Goal: Task Accomplishment & Management: Complete application form

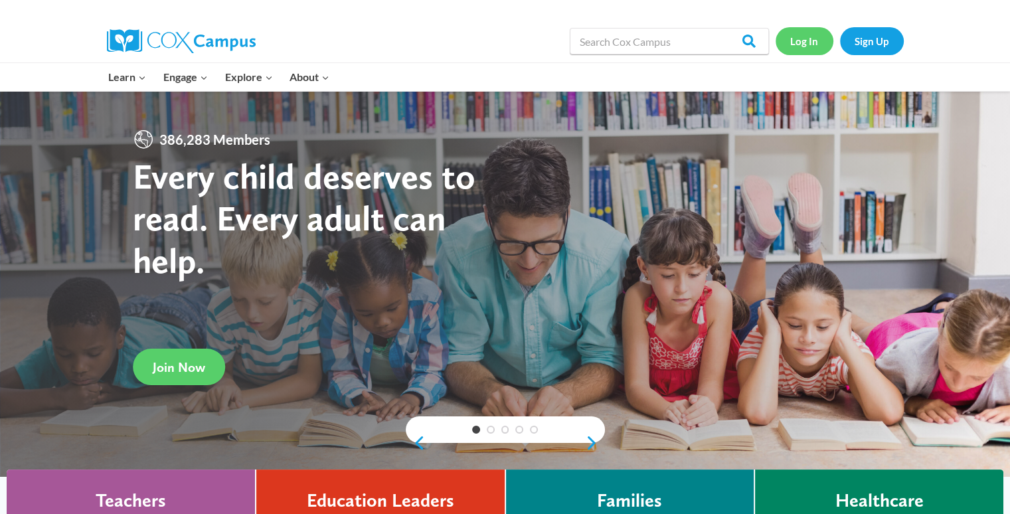
click at [820, 41] on link "Log In" at bounding box center [805, 40] width 58 height 27
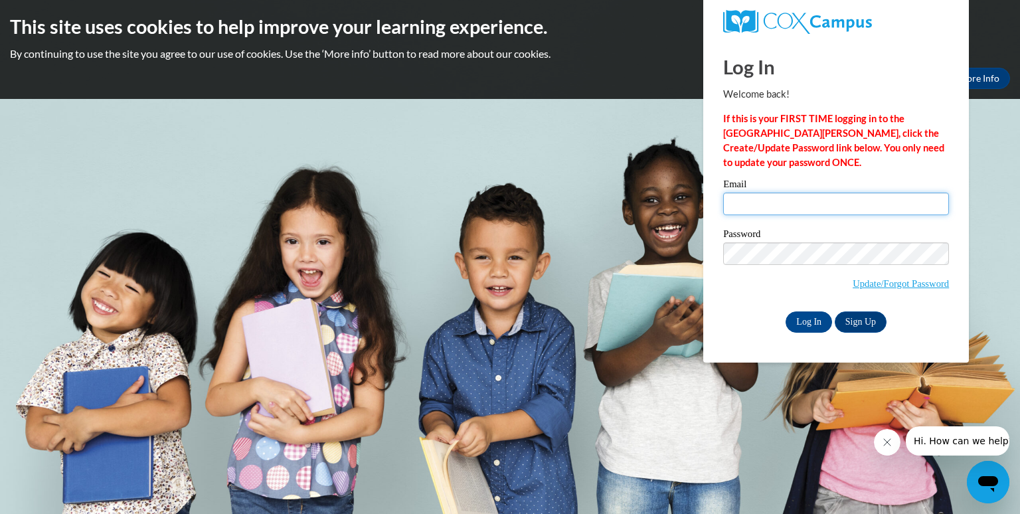
click at [821, 202] on input "Email" at bounding box center [836, 204] width 226 height 23
type input "[EMAIL_ADDRESS][DOMAIN_NAME]"
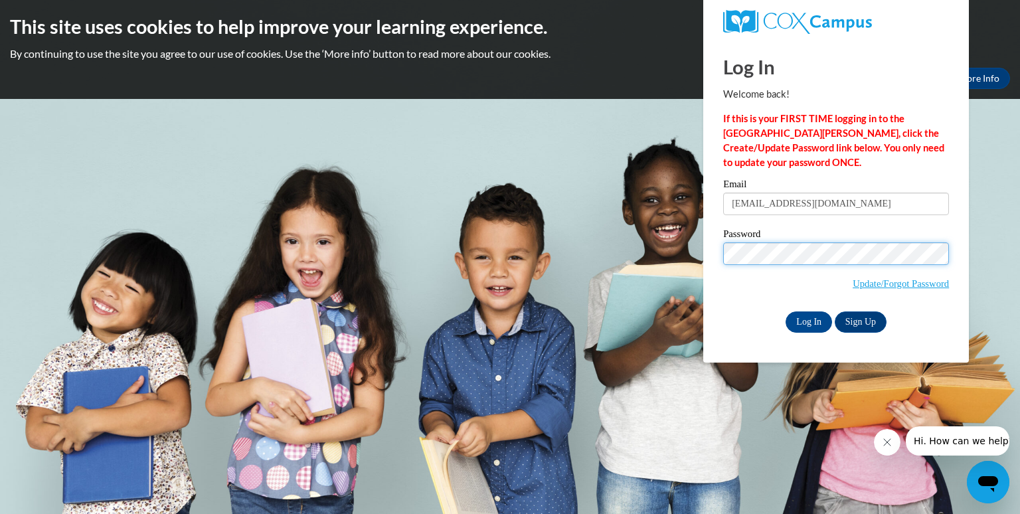
click at [786, 312] on input "Log In" at bounding box center [809, 322] width 46 height 21
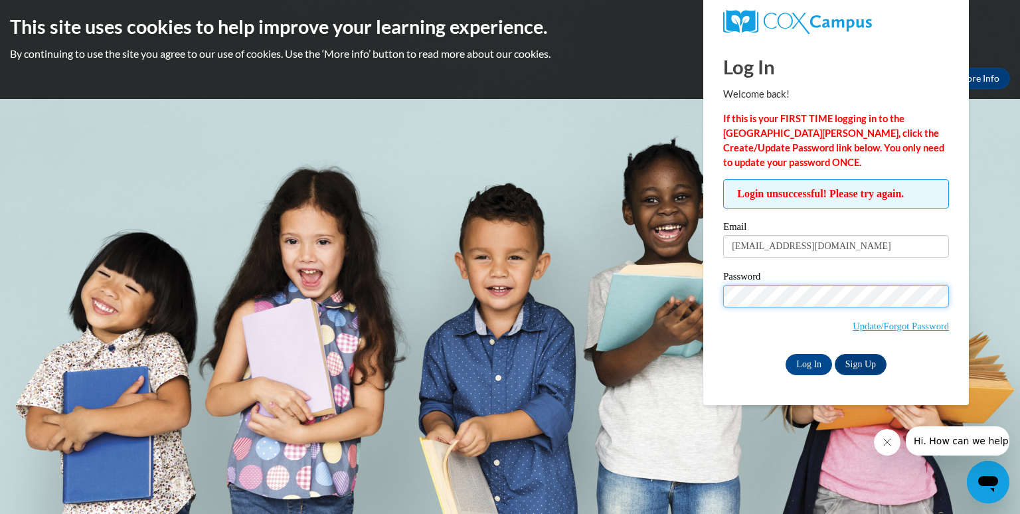
click at [786, 354] on input "Log In" at bounding box center [809, 364] width 46 height 21
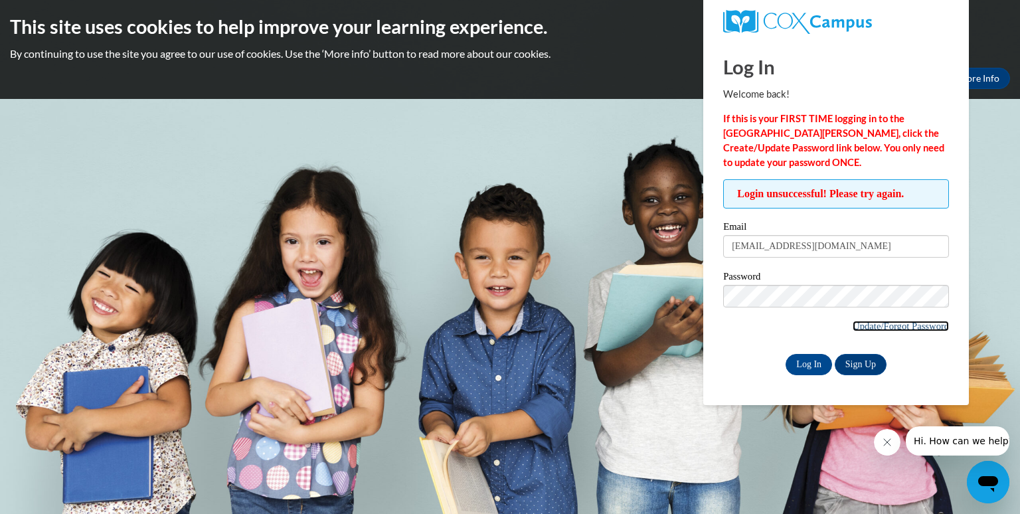
click at [889, 323] on link "Update/Forgot Password" at bounding box center [901, 326] width 96 height 11
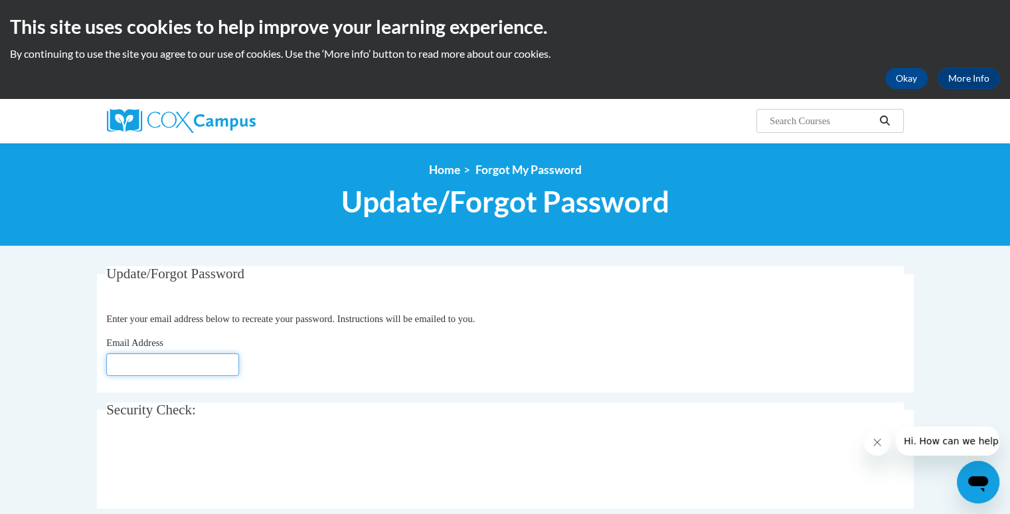
click at [223, 362] on input "Email Address" at bounding box center [172, 364] width 133 height 23
type input "[EMAIL_ADDRESS][DOMAIN_NAME]"
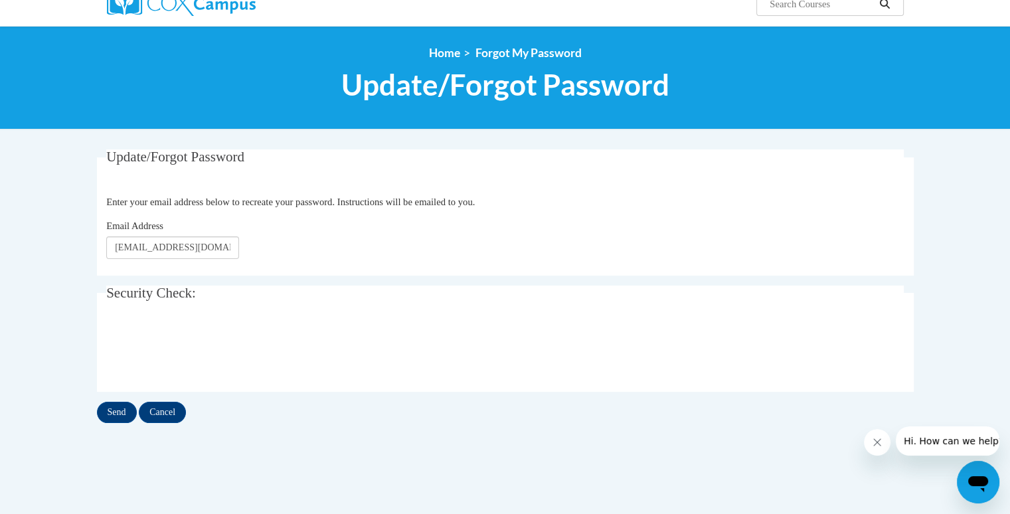
scroll to position [118, 0]
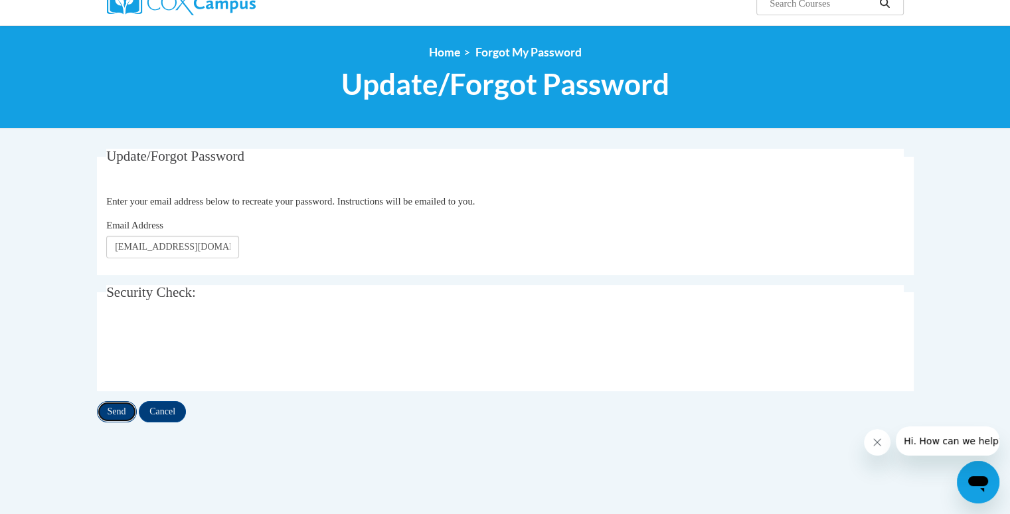
click at [119, 409] on input "Send" at bounding box center [117, 411] width 40 height 21
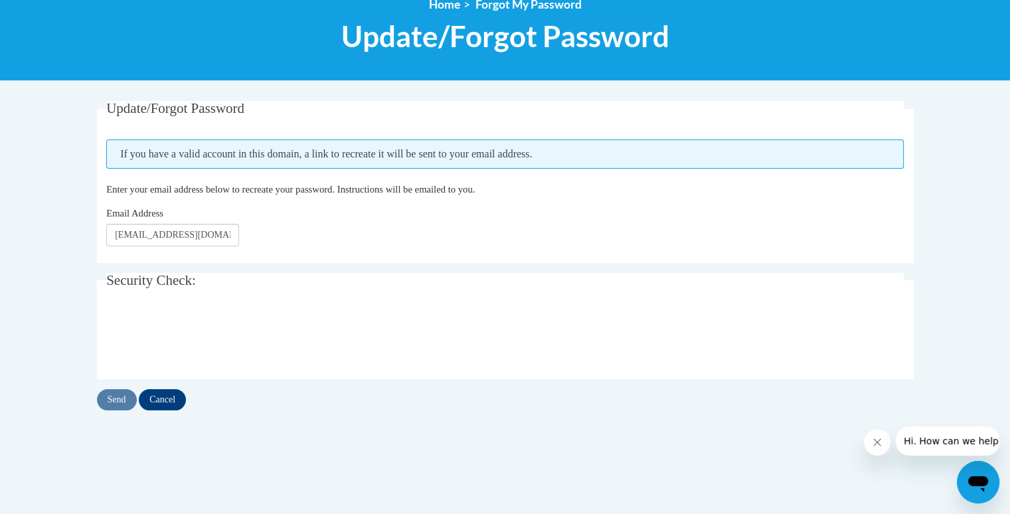
scroll to position [165, 0]
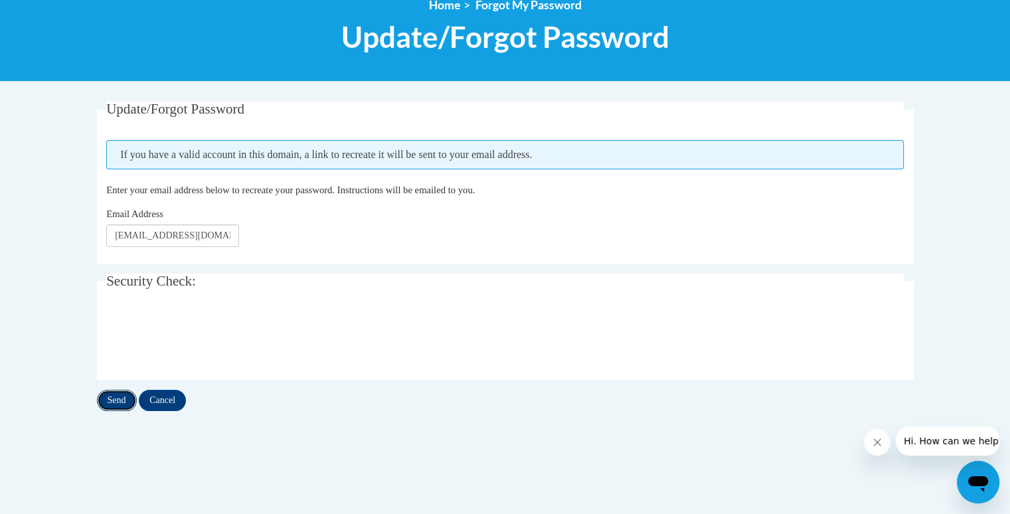
click at [112, 399] on input "Send" at bounding box center [117, 400] width 40 height 21
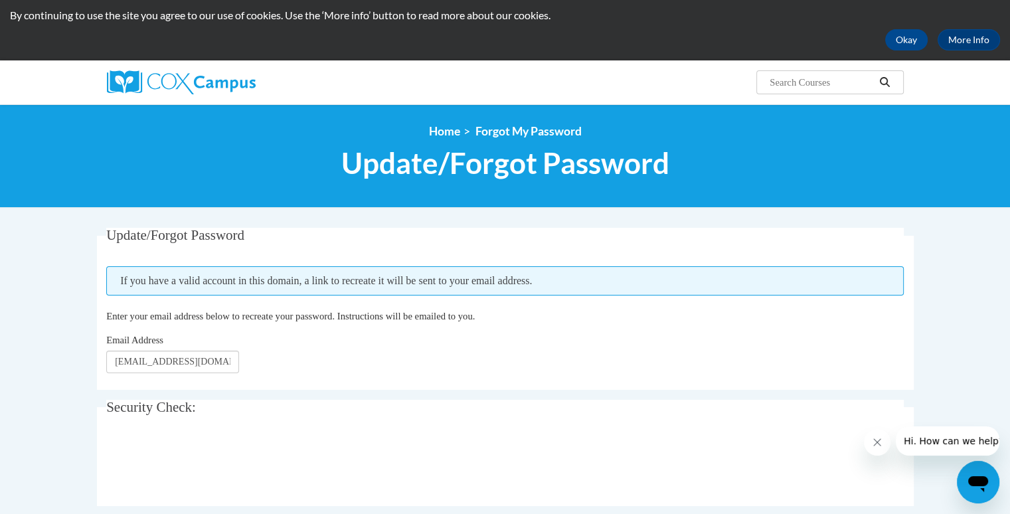
scroll to position [32, 0]
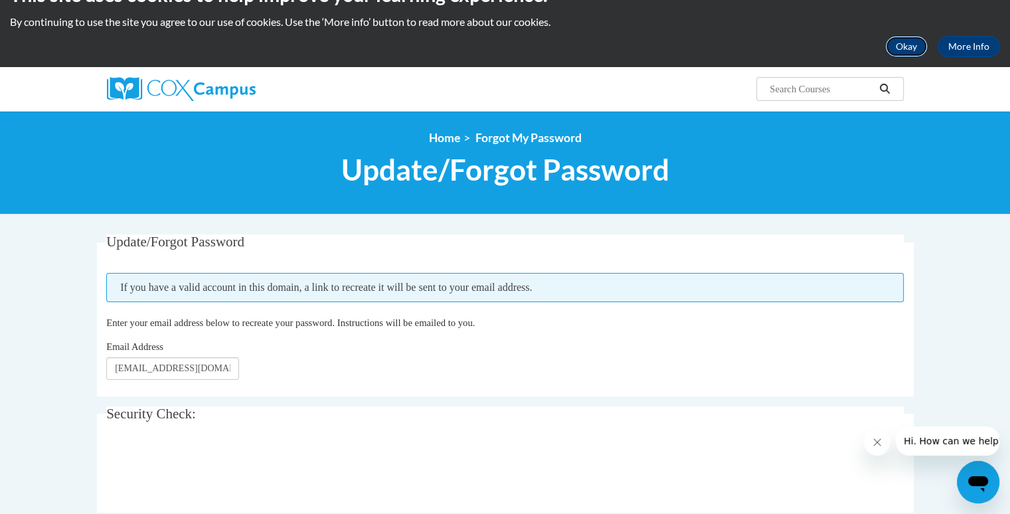
click at [899, 42] on button "Okay" at bounding box center [906, 46] width 43 height 21
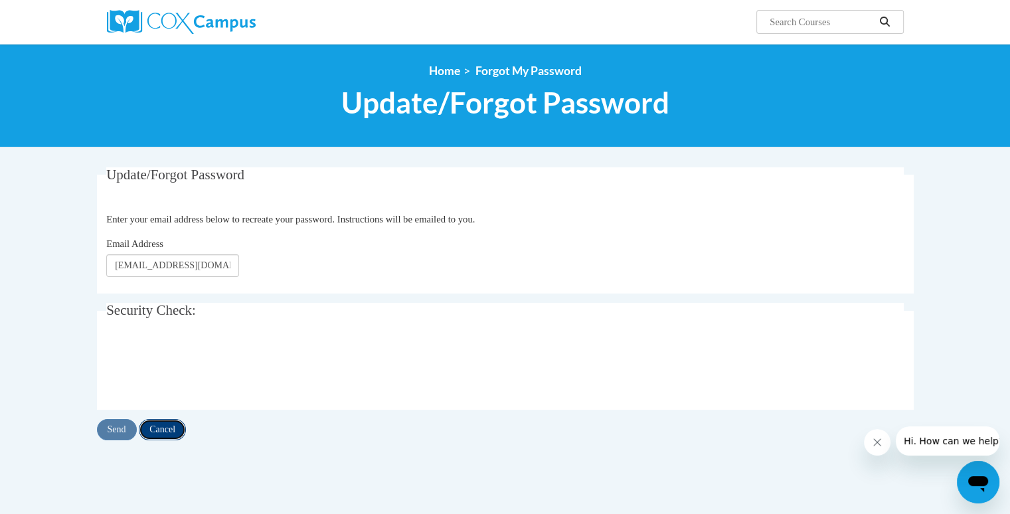
click at [163, 431] on input "Cancel" at bounding box center [162, 429] width 47 height 21
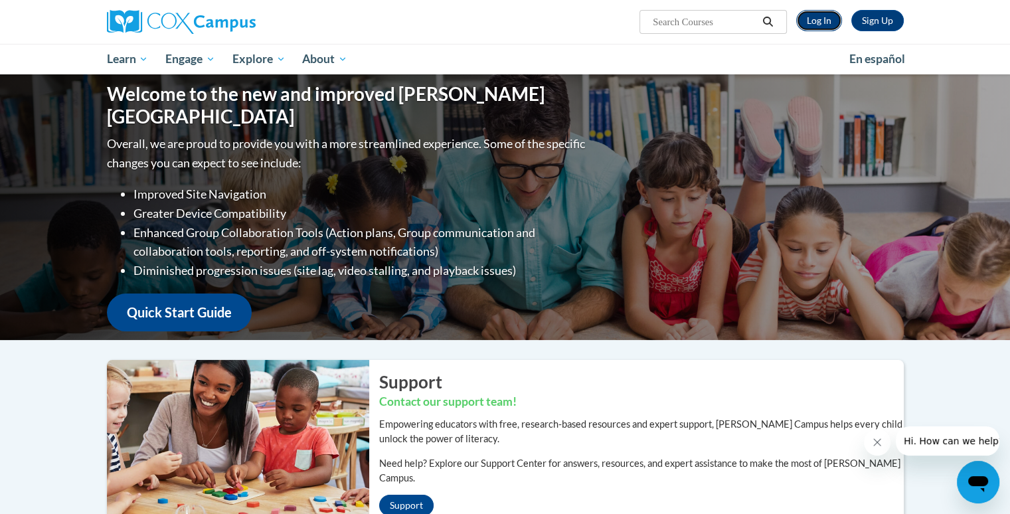
click at [819, 15] on link "Log In" at bounding box center [819, 20] width 46 height 21
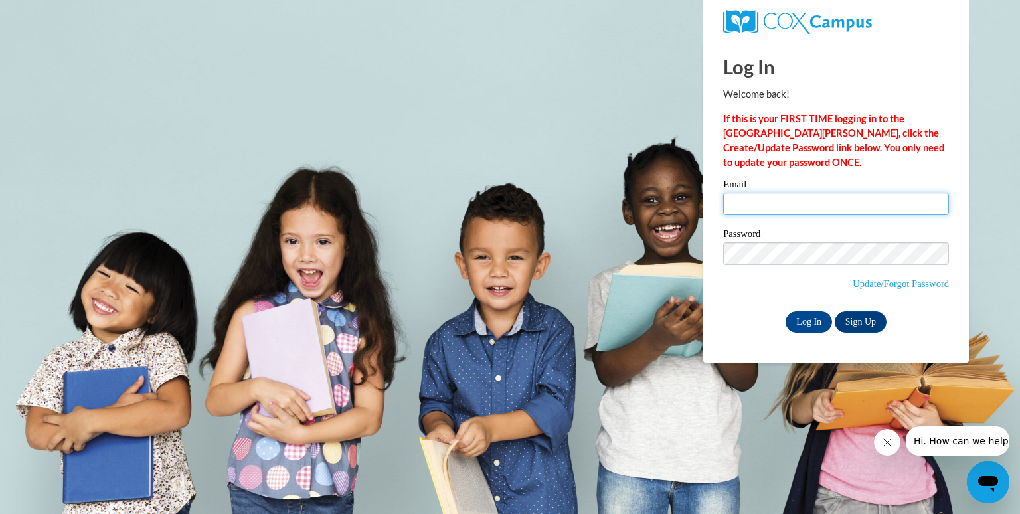
click at [765, 201] on input "Email" at bounding box center [836, 204] width 226 height 23
type input "[EMAIL_ADDRESS][DOMAIN_NAME]"
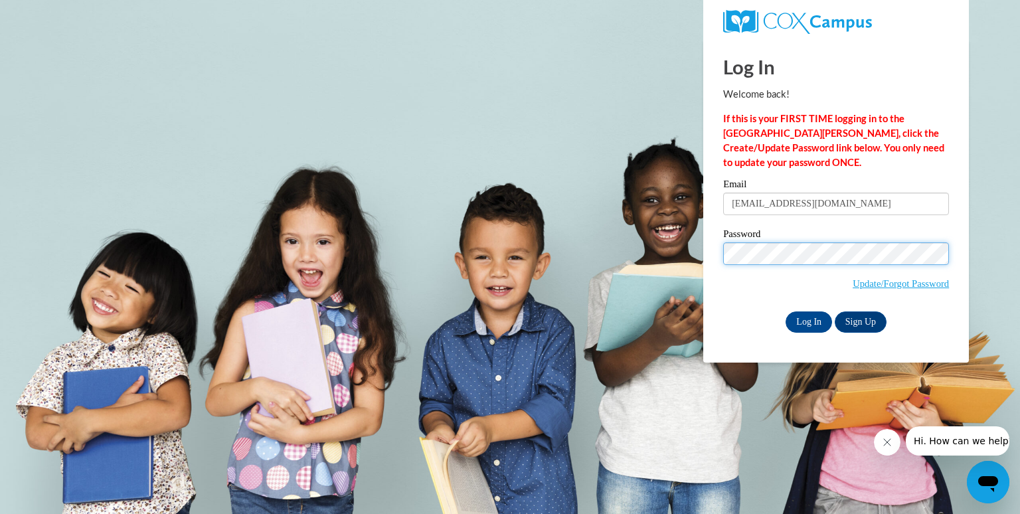
click at [786, 312] on input "Log In" at bounding box center [809, 322] width 46 height 21
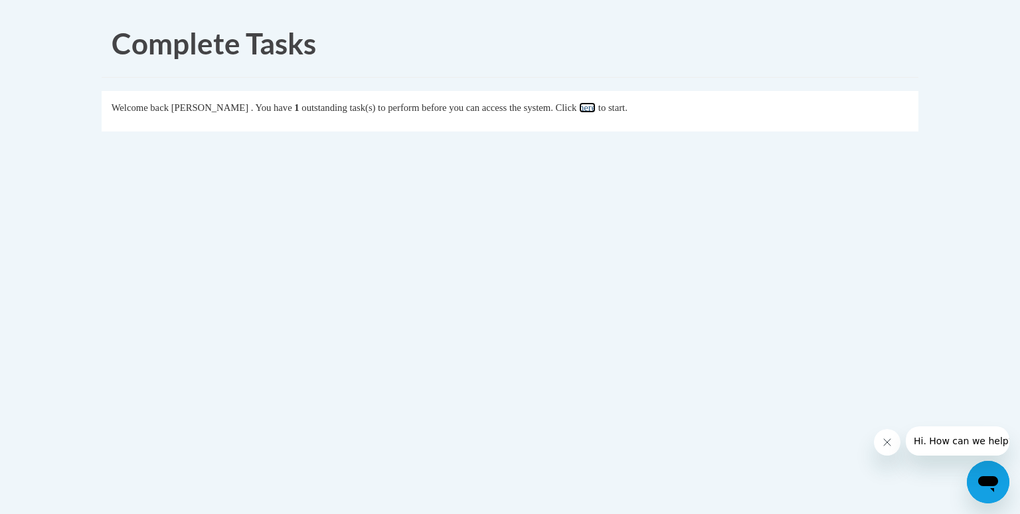
click at [596, 108] on link "here" at bounding box center [587, 107] width 17 height 11
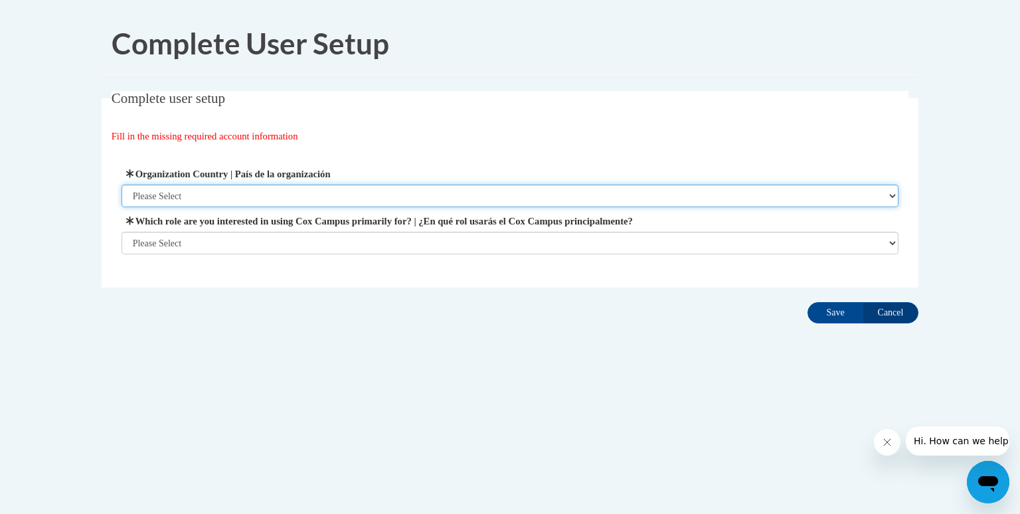
click at [213, 197] on select "Please Select United States | Estados Unidos Outside of the United States | Fue…" at bounding box center [511, 196] width 778 height 23
select select "ad49bcad-a171-4b2e-b99c-48b446064914"
click at [122, 185] on select "Please Select United States | Estados Unidos Outside of the United States | Fue…" at bounding box center [511, 196] width 778 height 23
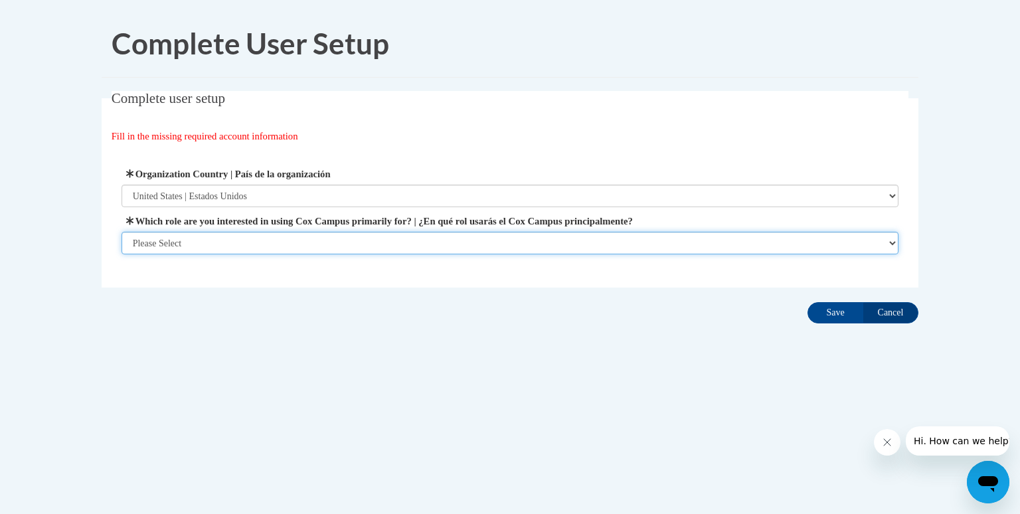
click at [227, 235] on select "Please Select College/University | Colegio/Universidad Community/Nonprofit Part…" at bounding box center [511, 243] width 778 height 23
select select "fbf2d438-af2f-41f8-98f1-81c410e29de3"
click at [122, 254] on select "Please Select College/University | Colegio/Universidad Community/Nonprofit Part…" at bounding box center [511, 243] width 778 height 23
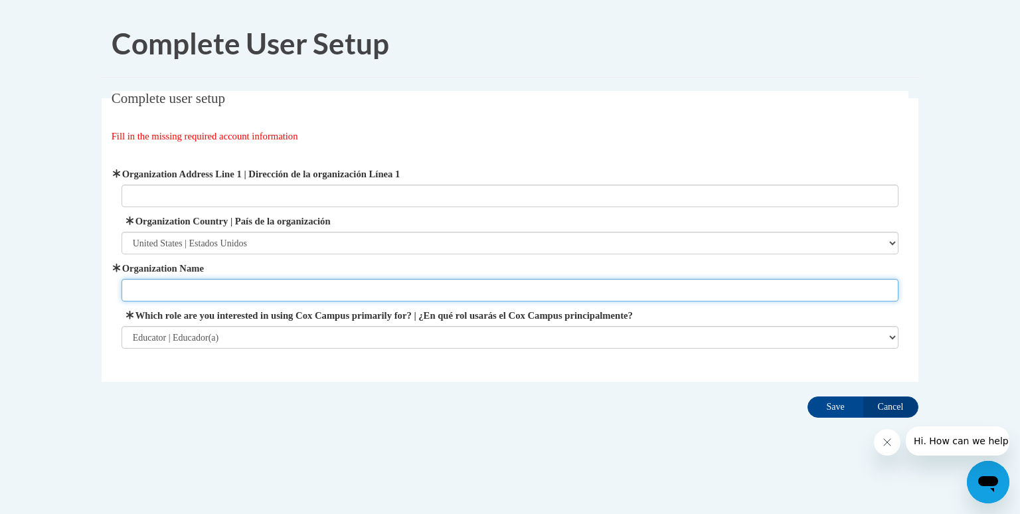
click at [248, 296] on input "Organization Name" at bounding box center [511, 290] width 778 height 23
type input "DCSD"
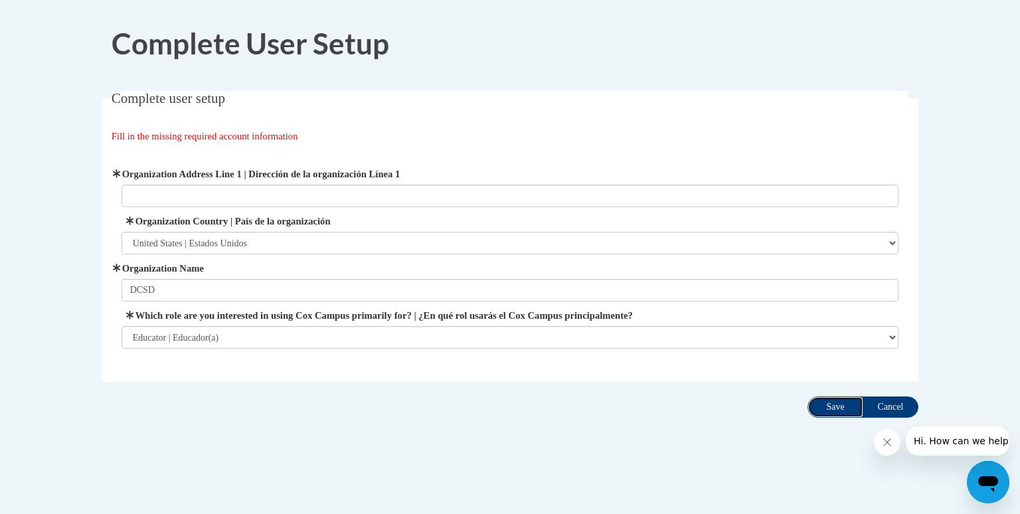
click at [840, 412] on input "Save" at bounding box center [836, 407] width 56 height 21
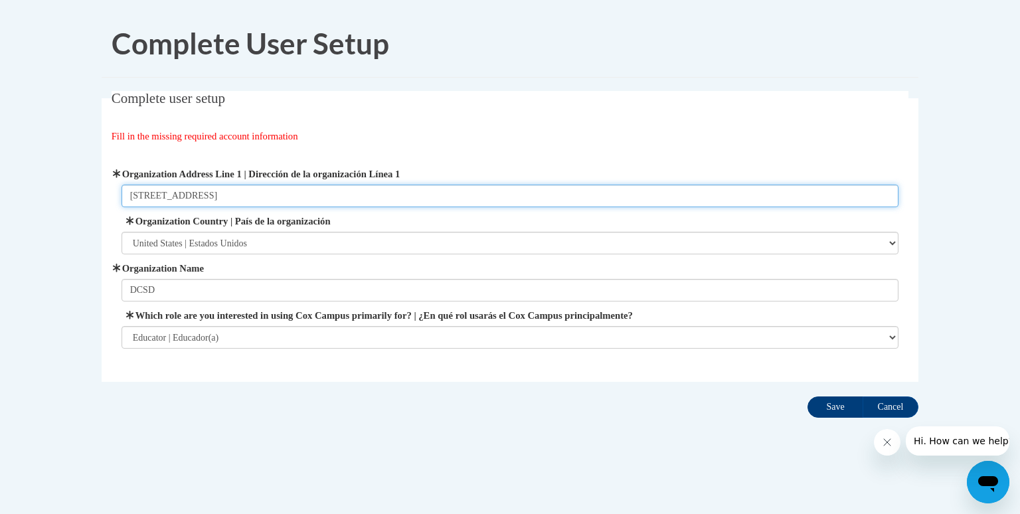
type input "1701 Mountain Industrial Blvd"
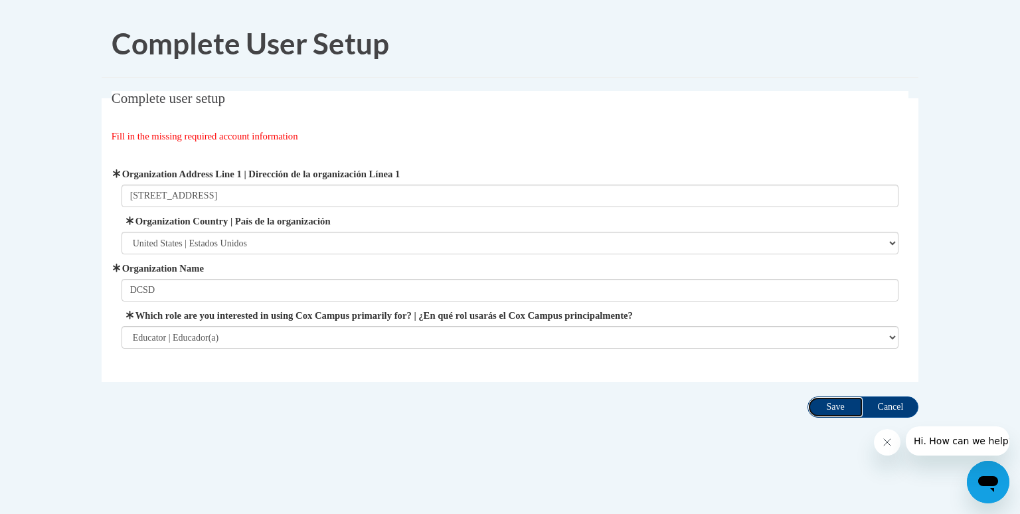
click at [839, 412] on input "Save" at bounding box center [836, 407] width 56 height 21
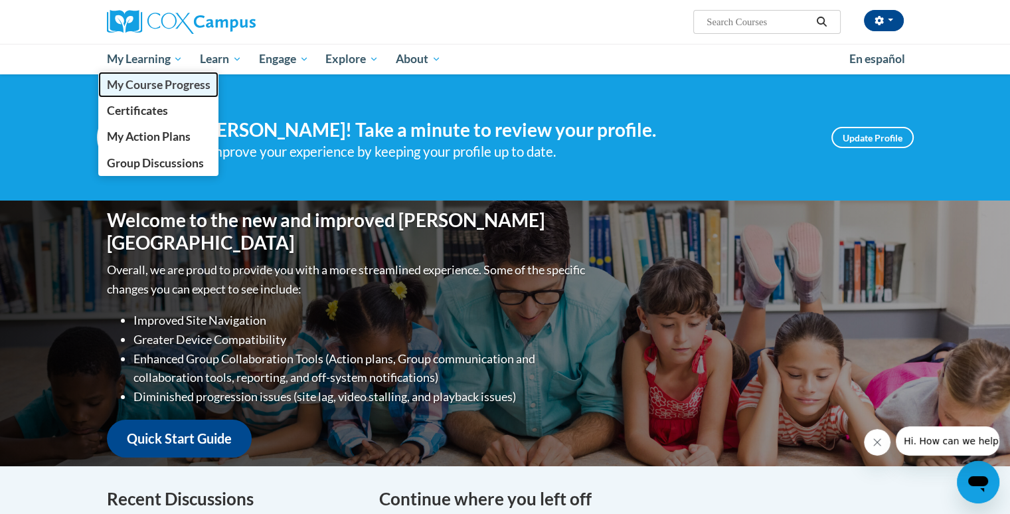
click at [163, 85] on span "My Course Progress" at bounding box center [158, 85] width 104 height 14
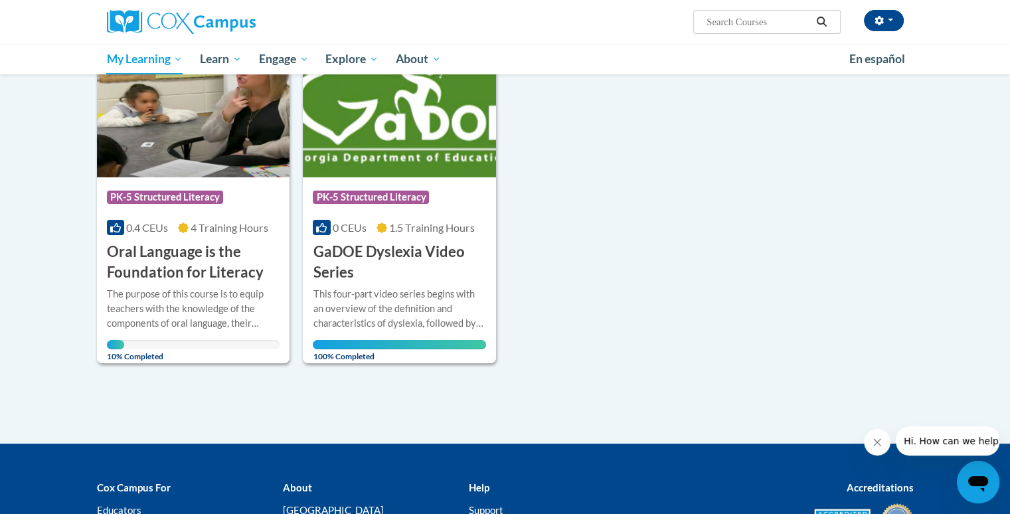
scroll to position [213, 0]
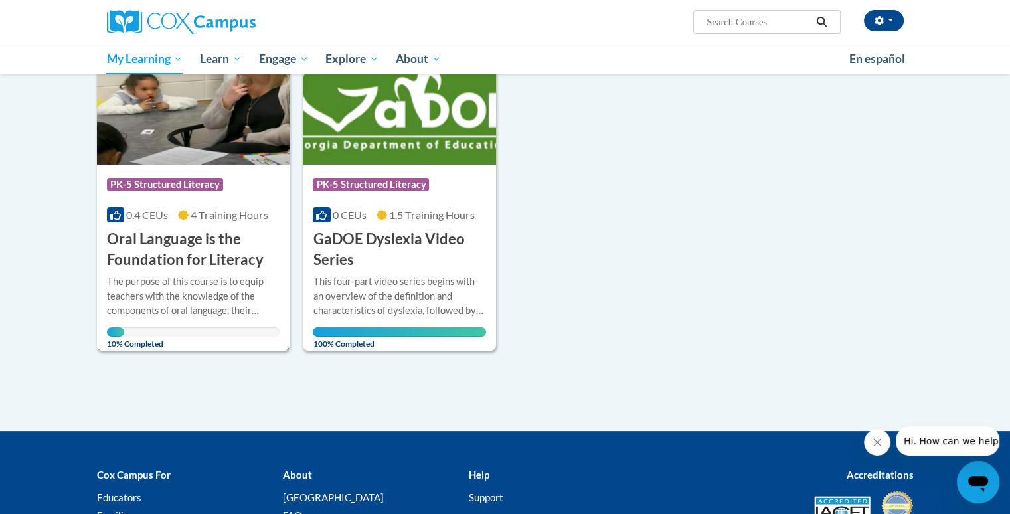
click at [179, 271] on div "More Info Open The purpose of this course is to equip teachers with the knowled…" at bounding box center [193, 308] width 193 height 77
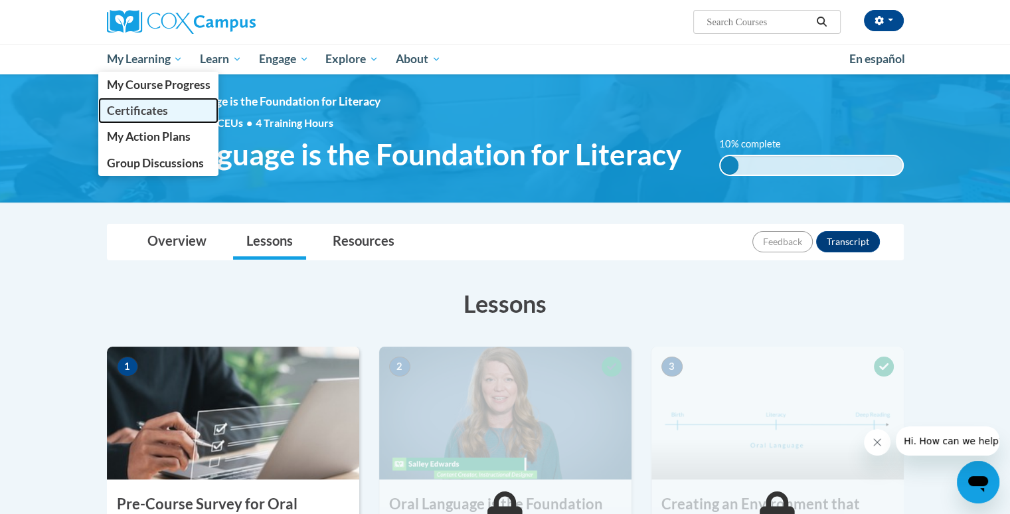
click at [182, 107] on link "Certificates" at bounding box center [158, 111] width 121 height 26
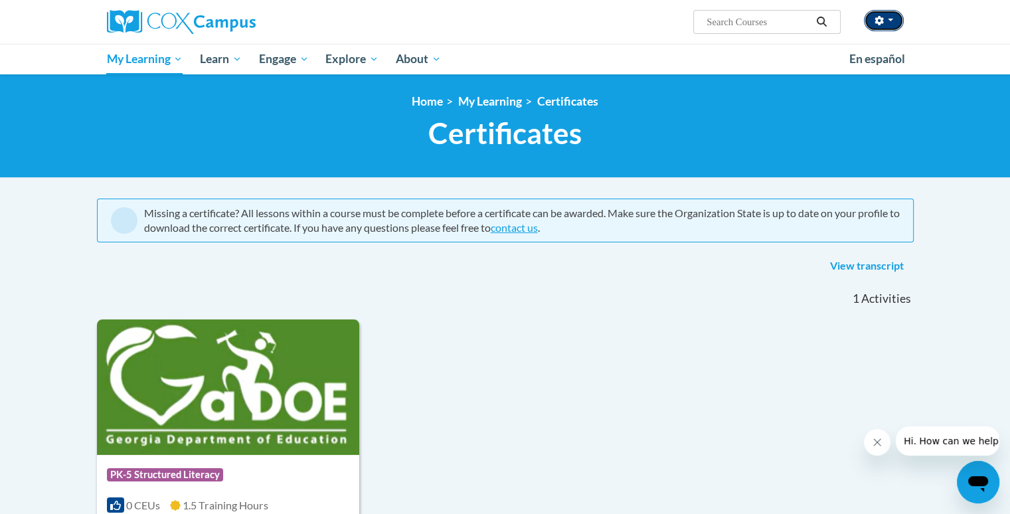
click at [889, 20] on span "button" at bounding box center [890, 20] width 5 height 3
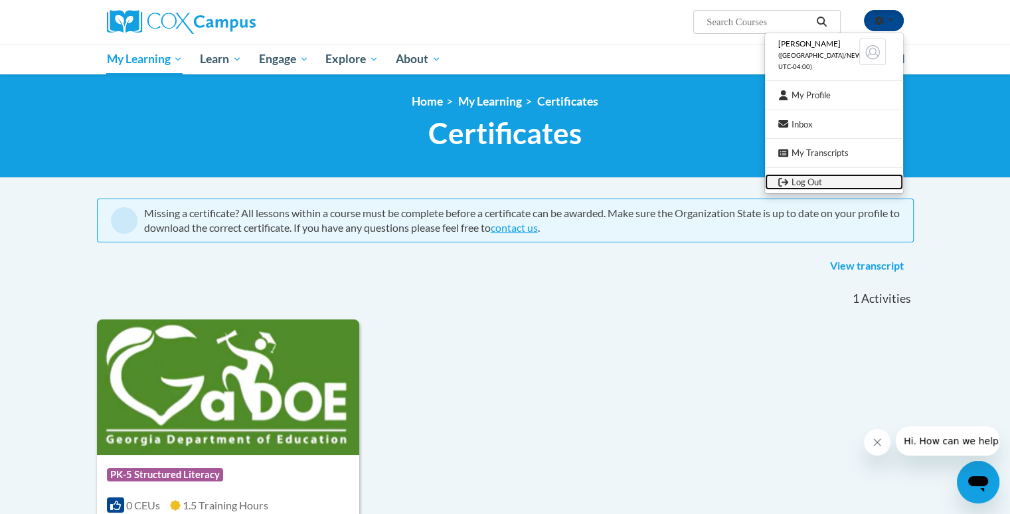
click at [818, 178] on link "Log Out" at bounding box center [834, 182] width 138 height 17
